Goal: Task Accomplishment & Management: Complete application form

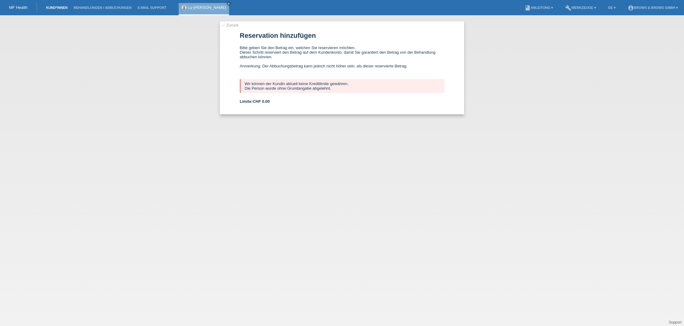
click at [64, 9] on link "Kund*innen" at bounding box center [56, 8] width 27 height 4
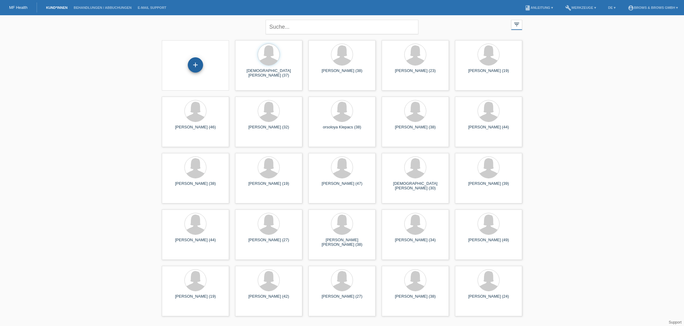
click at [198, 67] on div "+" at bounding box center [195, 64] width 15 height 15
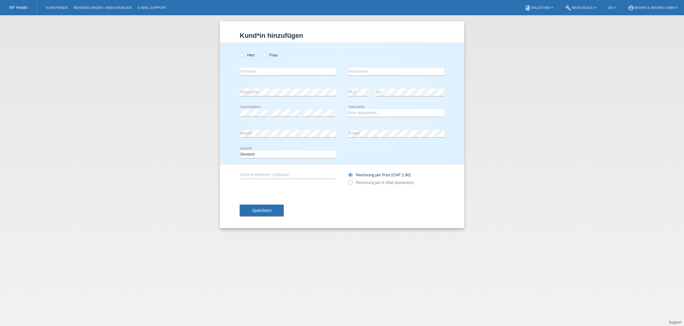
click at [58, 10] on li "Kund*innen" at bounding box center [56, 8] width 27 height 16
click at [58, 9] on link "Kund*innen" at bounding box center [56, 8] width 27 height 4
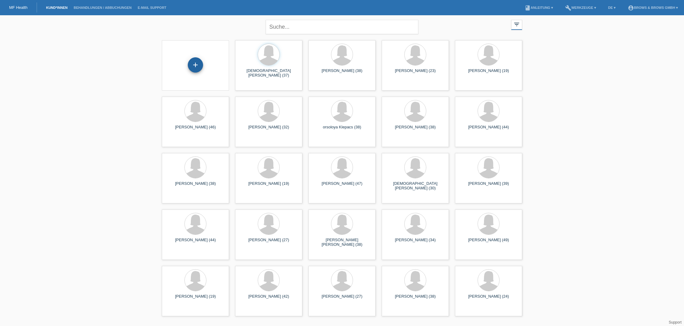
click at [198, 65] on div "+" at bounding box center [195, 64] width 15 height 15
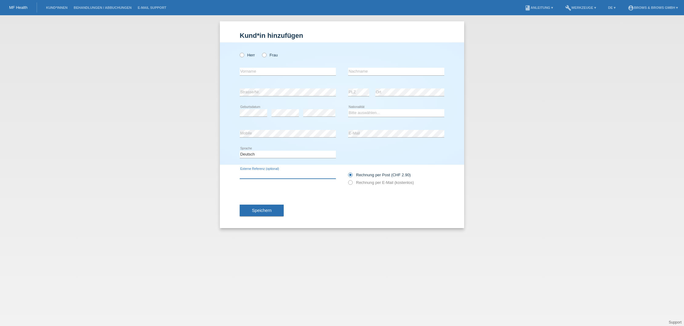
click at [263, 173] on input "text" at bounding box center [288, 175] width 96 height 8
click at [241, 189] on div "error Externe Referenz (optional) Rechnung per Post (CHF 2.90)" at bounding box center [342, 179] width 205 height 28
click at [347, 179] on icon at bounding box center [347, 179] width 0 height 0
